Goal: Transaction & Acquisition: Purchase product/service

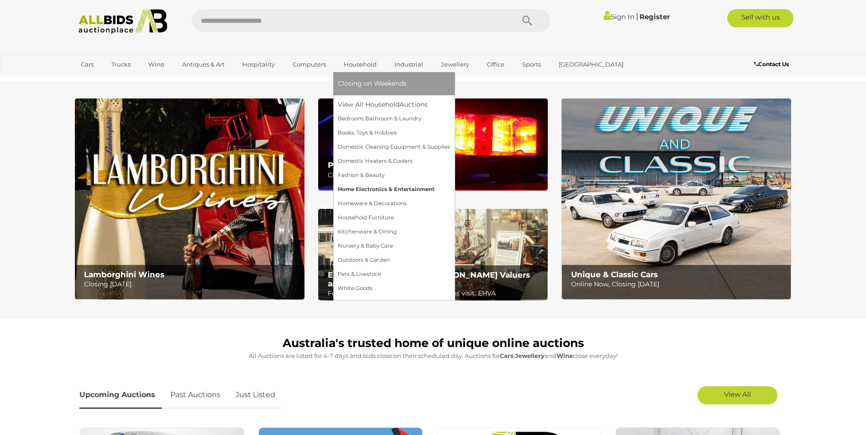
click at [360, 183] on link "Home Electronics & Entertainment" at bounding box center [394, 190] width 112 height 14
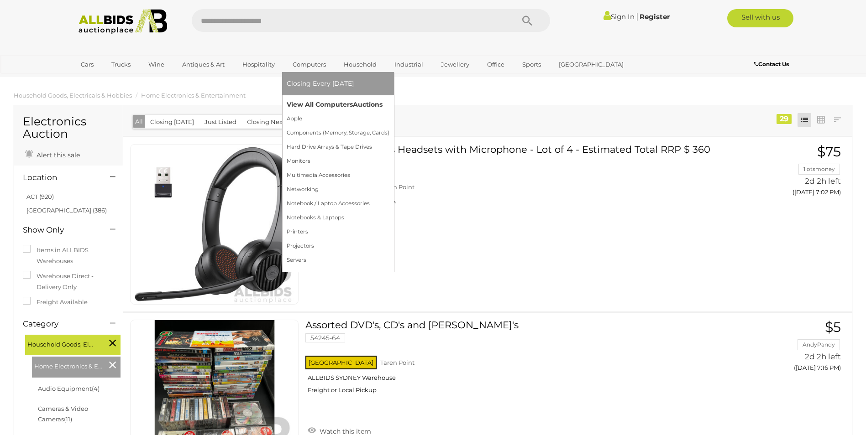
click at [308, 104] on link "View All Computers Auctions" at bounding box center [338, 105] width 103 height 14
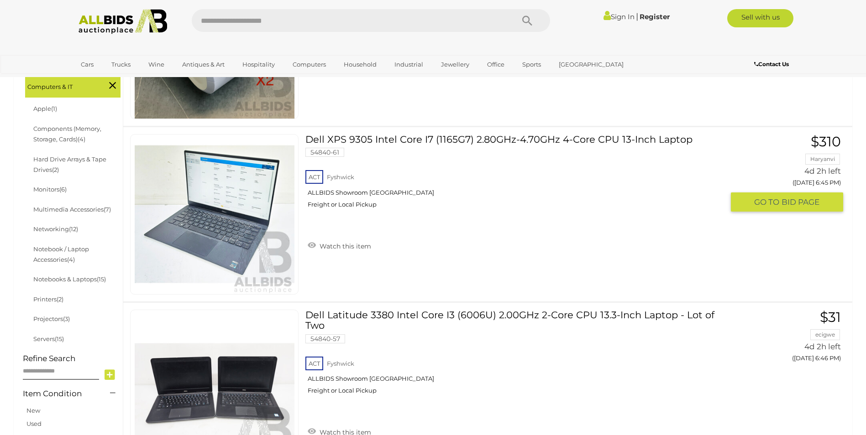
scroll to position [274, 0]
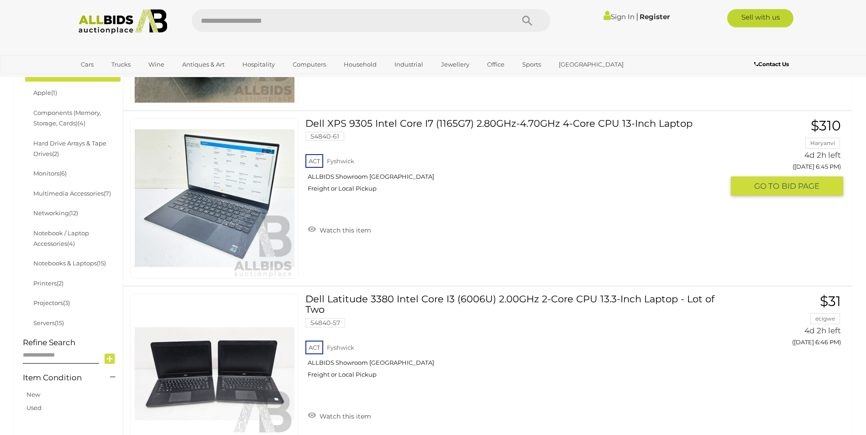
drag, startPoint x: 384, startPoint y: 125, endPoint x: 364, endPoint y: 164, distance: 43.9
click at [364, 164] on div "ACT Fyshwick ALLBIDS Showroom Fyshwick Freight or Local Pickup" at bounding box center [514, 175] width 418 height 47
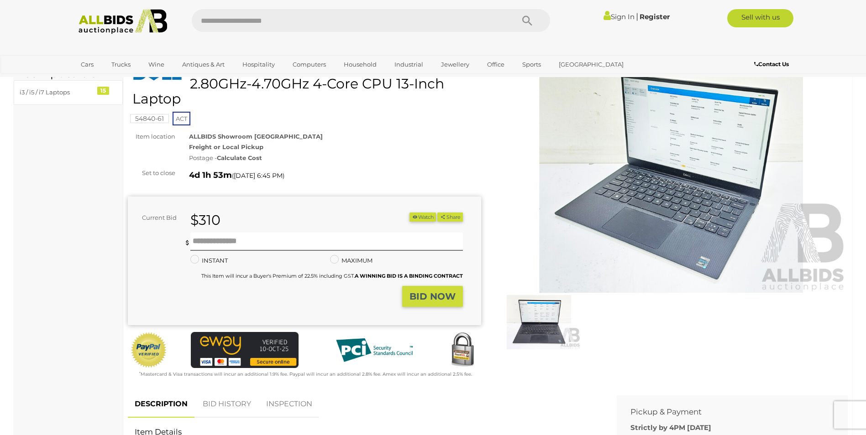
scroll to position [274, 0]
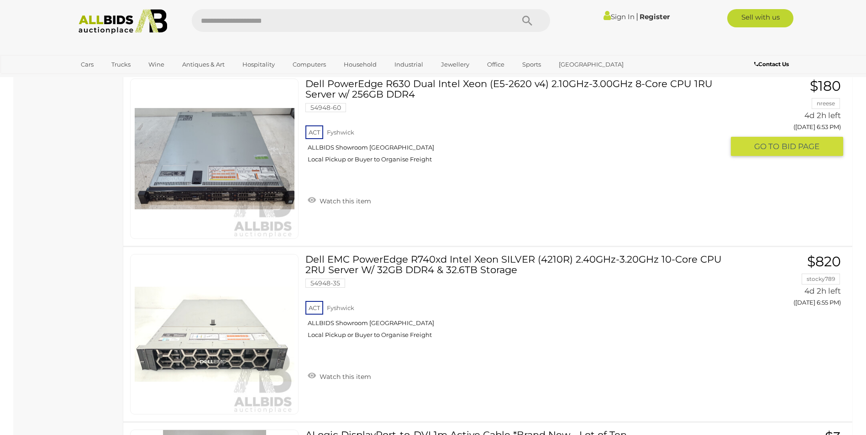
scroll to position [1383, 0]
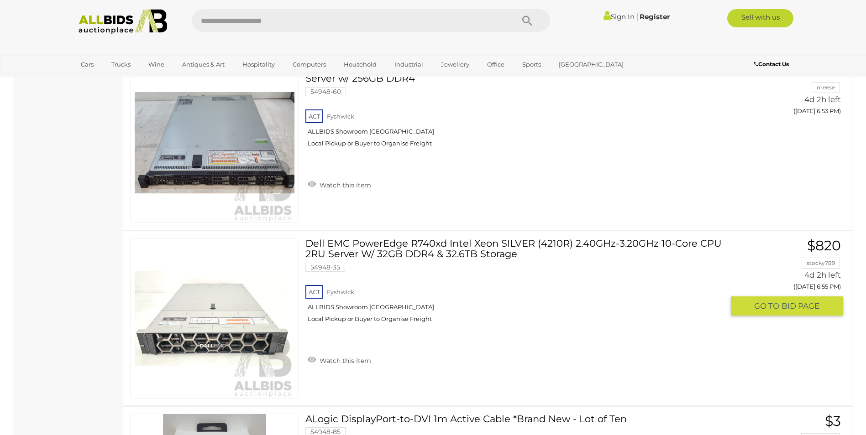
drag, startPoint x: 446, startPoint y: 234, endPoint x: 443, endPoint y: 254, distance: 20.2
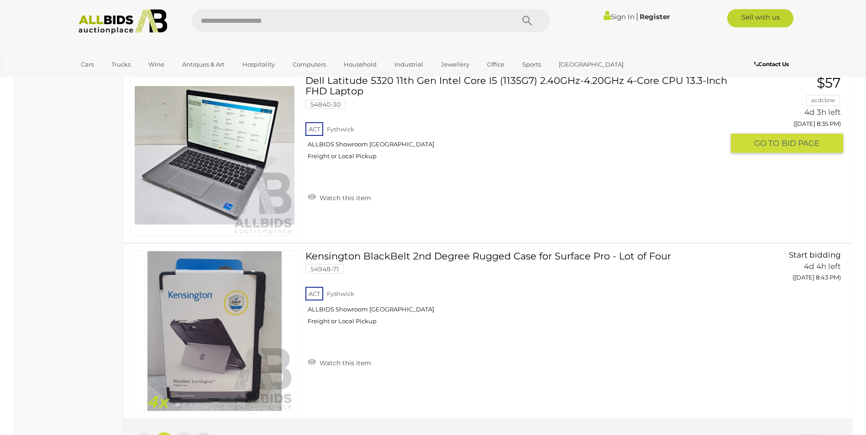
scroll to position [8638, 0]
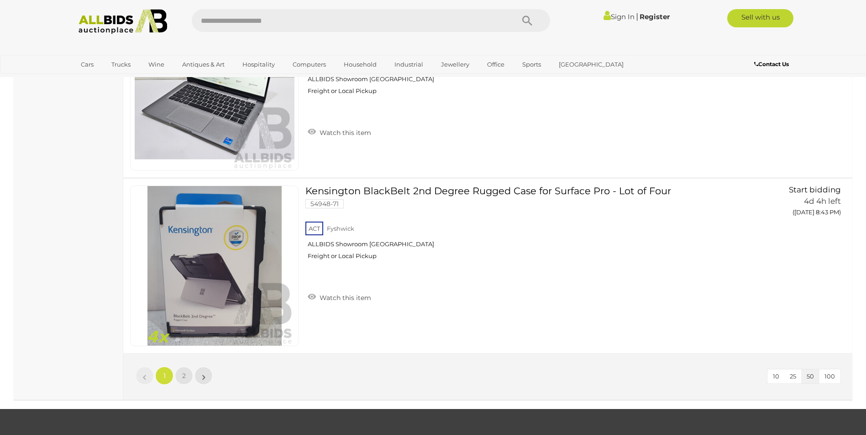
click at [204, 376] on li "»" at bounding box center [204, 376] width 18 height 18
click at [187, 374] on link "2" at bounding box center [184, 376] width 18 height 18
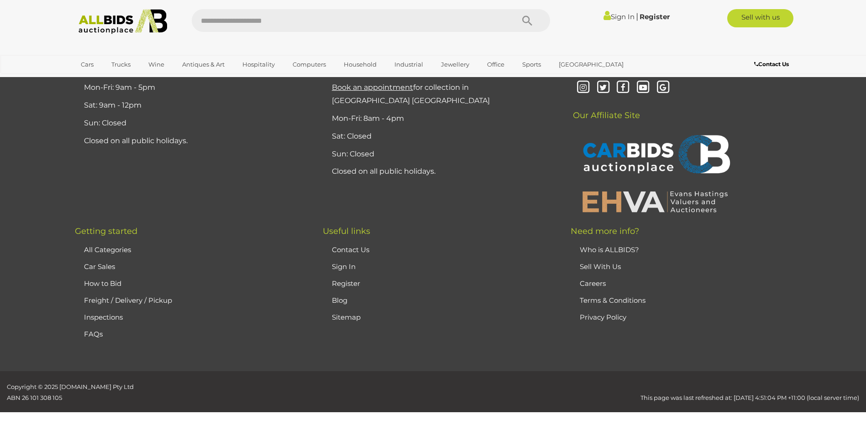
scroll to position [117, 0]
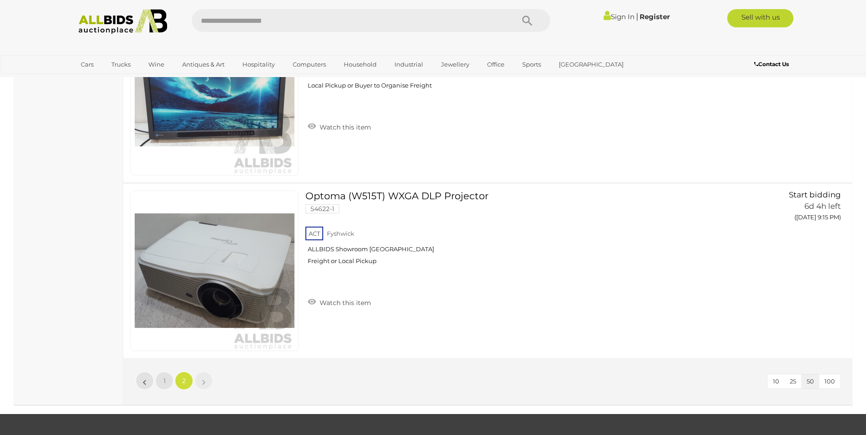
scroll to position [3721, 0]
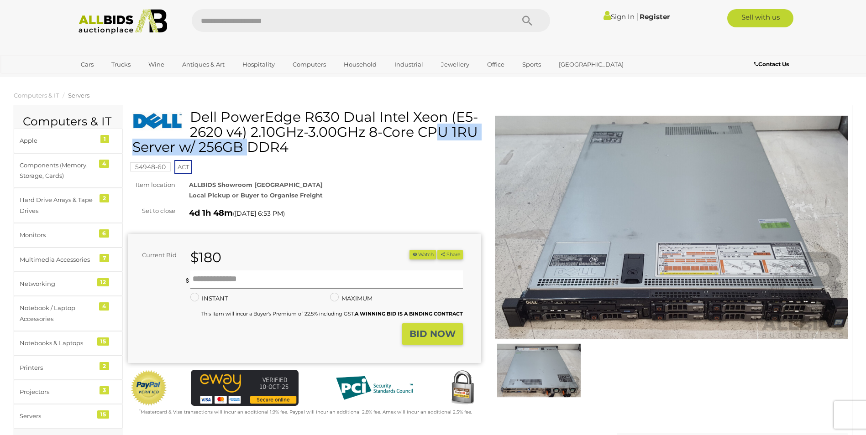
drag, startPoint x: 241, startPoint y: 134, endPoint x: 377, endPoint y: 120, distance: 136.7
click at [377, 120] on h1 "Dell PowerEdge R630 Dual Intel Xeon (E5-2620 v4) 2.10GHz-3.00GHz 8-Core CPU 1RU…" at bounding box center [305, 132] width 346 height 45
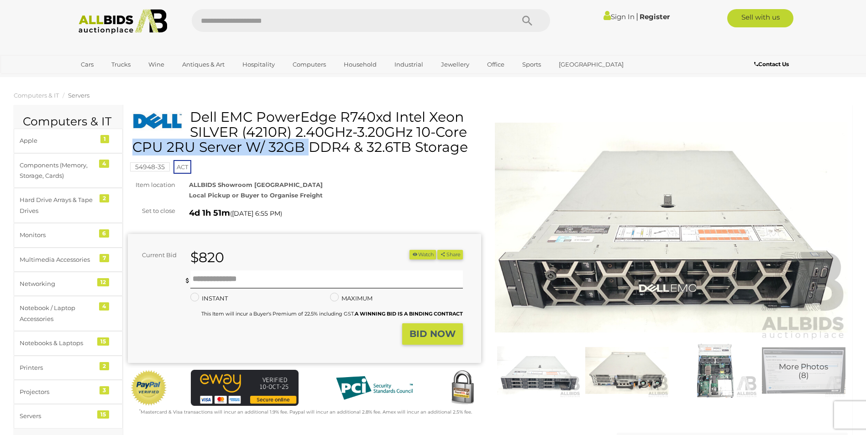
drag, startPoint x: 289, startPoint y: 132, endPoint x: 396, endPoint y: 119, distance: 107.5
click at [396, 119] on h1 "Dell EMC PowerEdge R740xd Intel Xeon SILVER (4210R) 2.40GHz-3.20GHz 10-Core CPU…" at bounding box center [305, 132] width 346 height 45
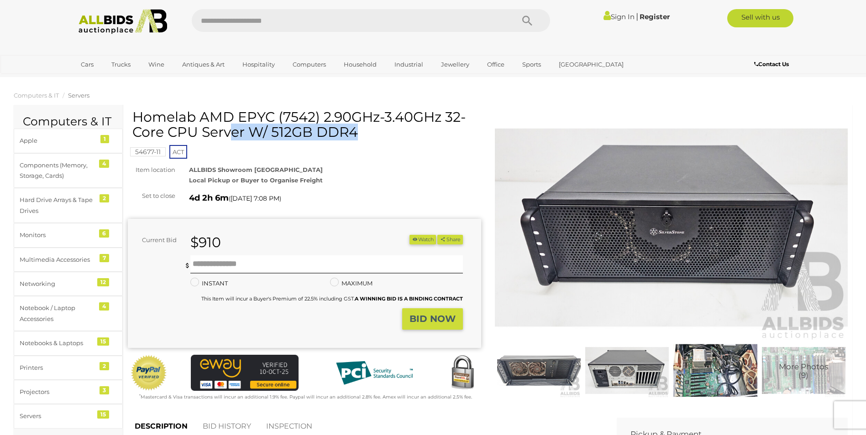
drag, startPoint x: 197, startPoint y: 119, endPoint x: 318, endPoint y: 115, distance: 121.4
click at [318, 115] on h1 "Homelab AMD EPYC (7542) 2.90GHz-3.40GHz 32-Core CPU Server W/ 512GB DDR4" at bounding box center [305, 125] width 346 height 30
drag, startPoint x: 318, startPoint y: 115, endPoint x: 299, endPoint y: 114, distance: 19.2
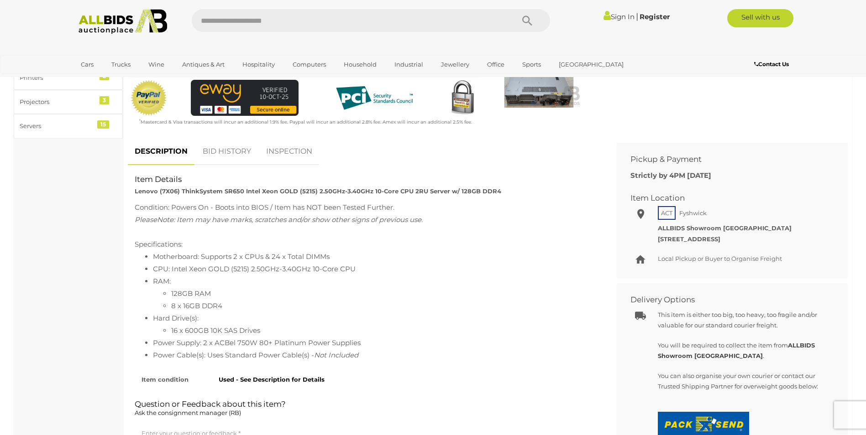
scroll to position [274, 0]
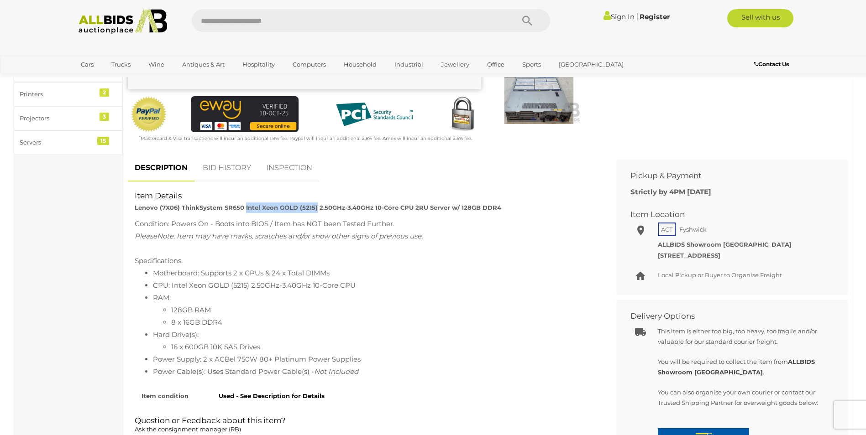
drag, startPoint x: 243, startPoint y: 207, endPoint x: 313, endPoint y: 208, distance: 70.3
click at [313, 208] on strong "Lenovo (7X06) ThinkSystem SR650 Intel Xeon GOLD (5215) 2.50GHz-3.40GHz 10-Core …" at bounding box center [318, 207] width 366 height 7
drag, startPoint x: 313, startPoint y: 208, endPoint x: 305, endPoint y: 209, distance: 7.8
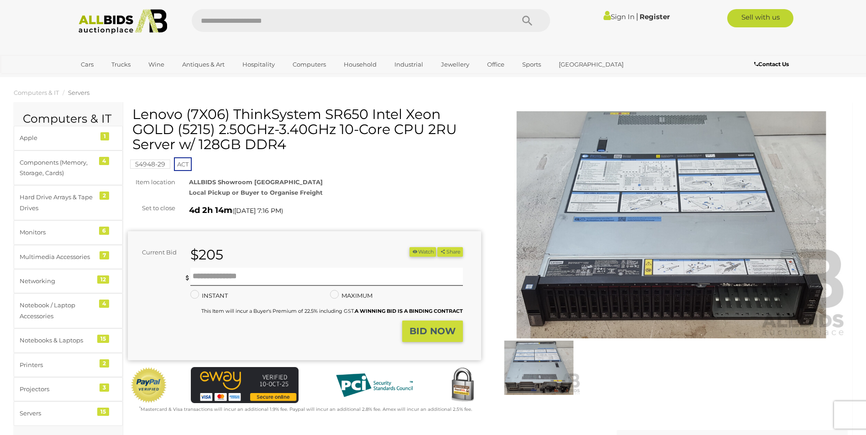
scroll to position [0, 0]
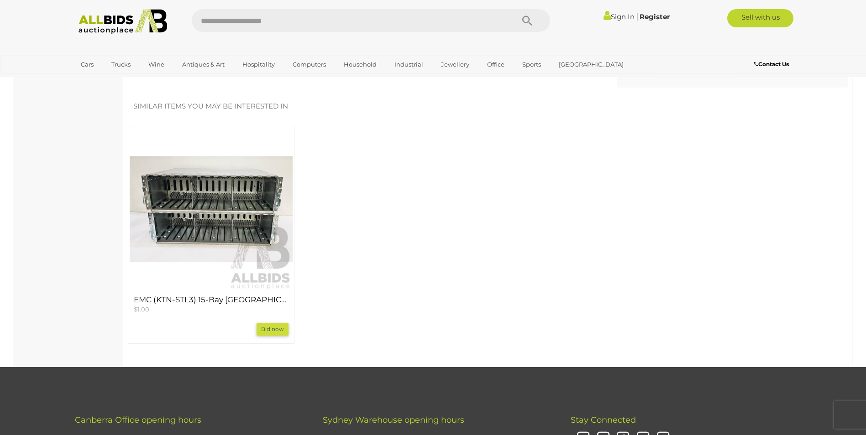
scroll to position [776, 0]
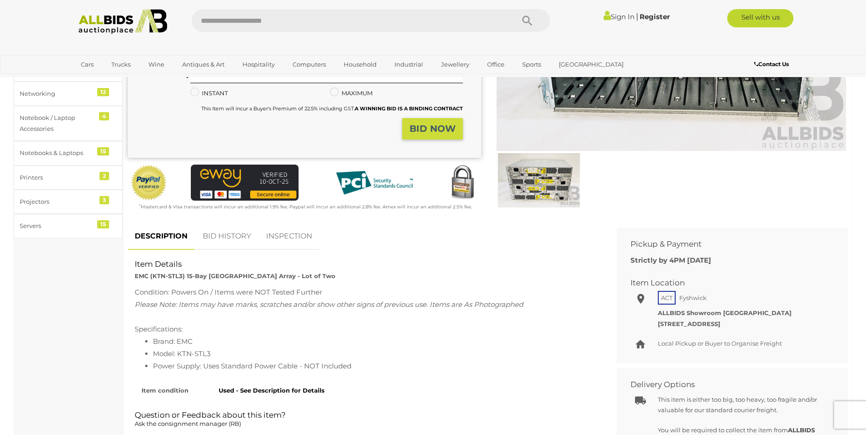
scroll to position [183, 0]
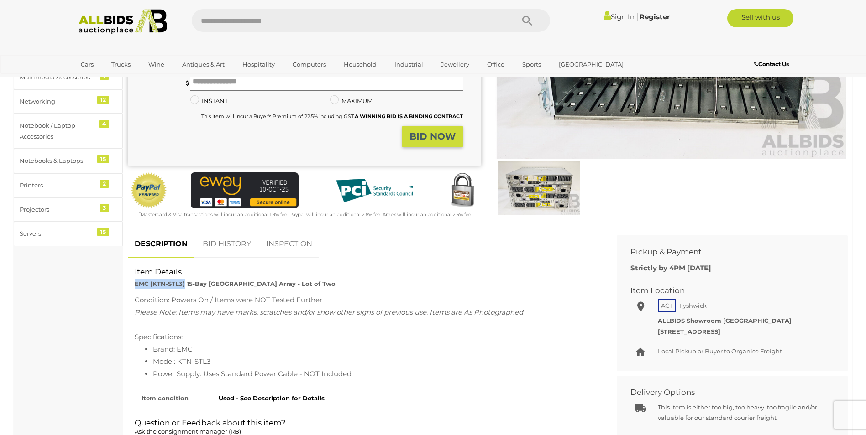
drag, startPoint x: 136, startPoint y: 284, endPoint x: 183, endPoint y: 286, distance: 47.0
click at [183, 286] on strong "EMC (KTN-STL3) 15-Bay Hard Drive Array - Lot of Two" at bounding box center [235, 283] width 201 height 7
drag, startPoint x: 183, startPoint y: 286, endPoint x: 178, endPoint y: 284, distance: 5.2
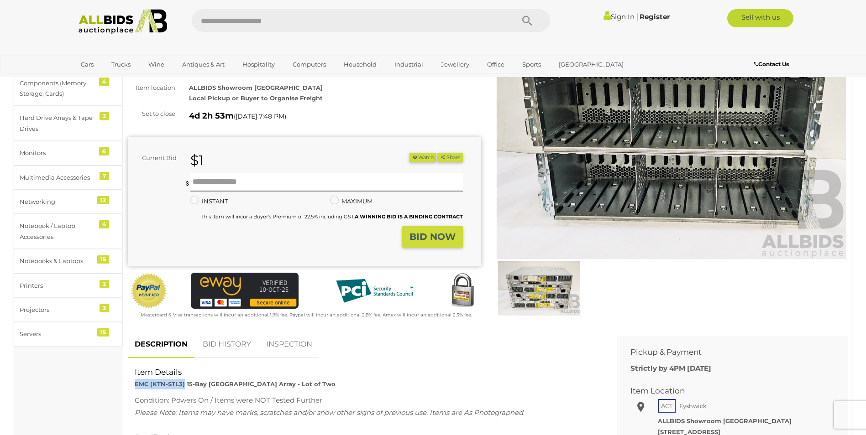
scroll to position [0, 0]
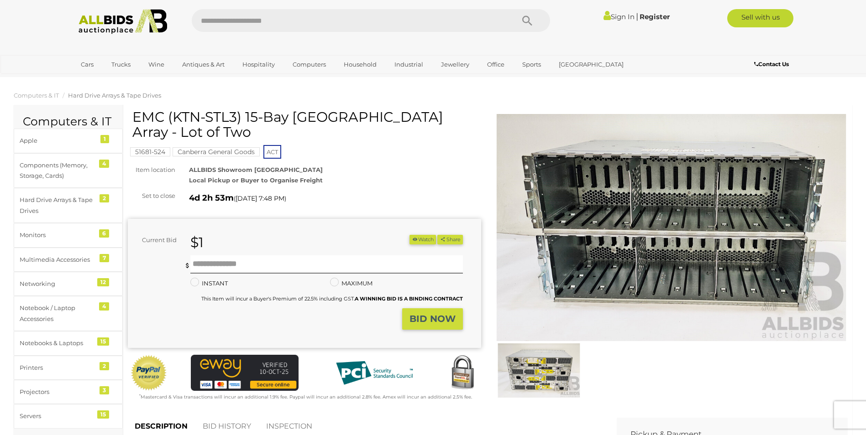
click at [587, 214] on img at bounding box center [671, 228] width 353 height 228
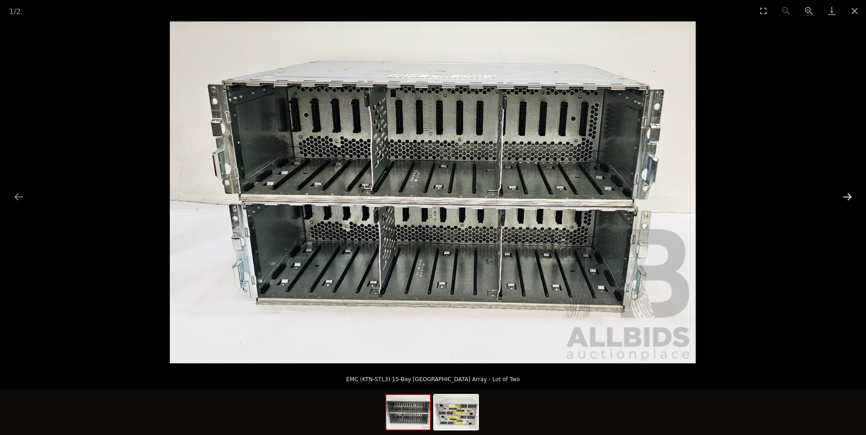
click at [843, 198] on button "Next slide" at bounding box center [846, 197] width 19 height 18
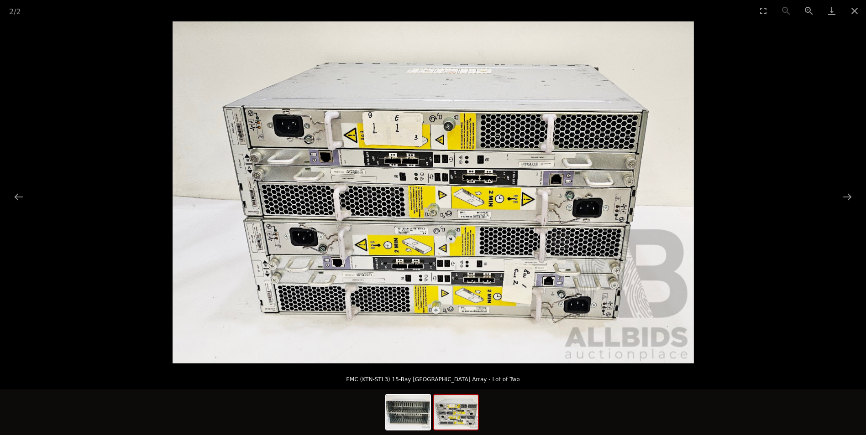
click at [388, 174] on img at bounding box center [432, 192] width 521 height 342
click at [853, 8] on button "Close gallery" at bounding box center [854, 10] width 23 height 21
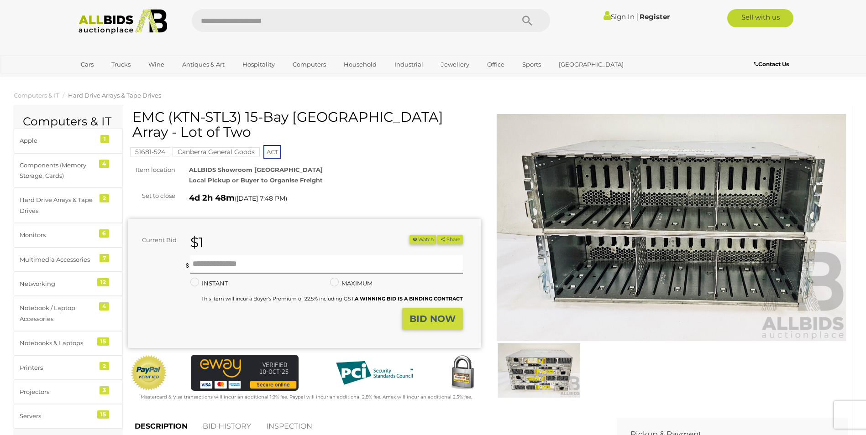
click at [573, 198] on img at bounding box center [671, 228] width 353 height 228
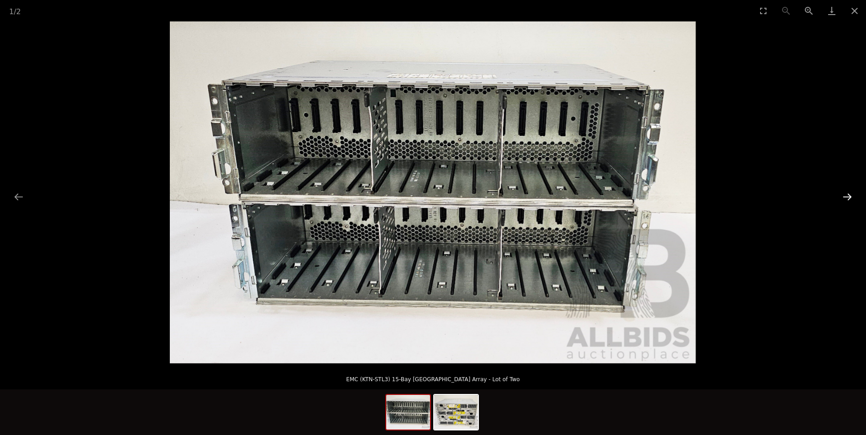
click at [845, 205] on button "Next slide" at bounding box center [846, 197] width 19 height 18
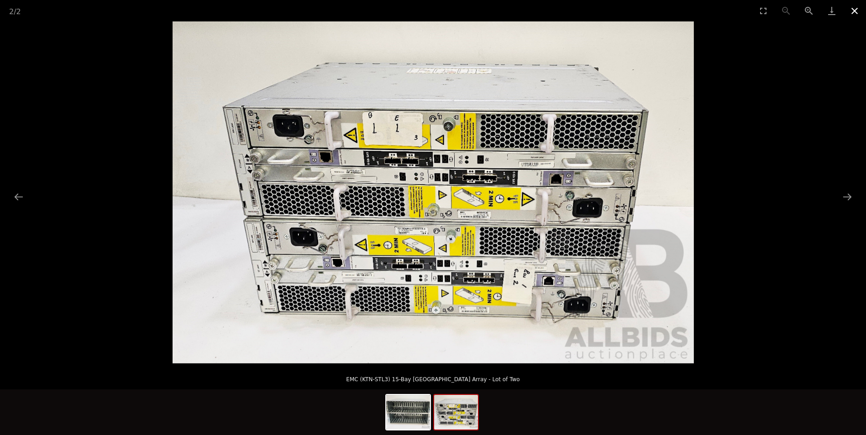
click at [853, 5] on button "Close gallery" at bounding box center [854, 10] width 23 height 21
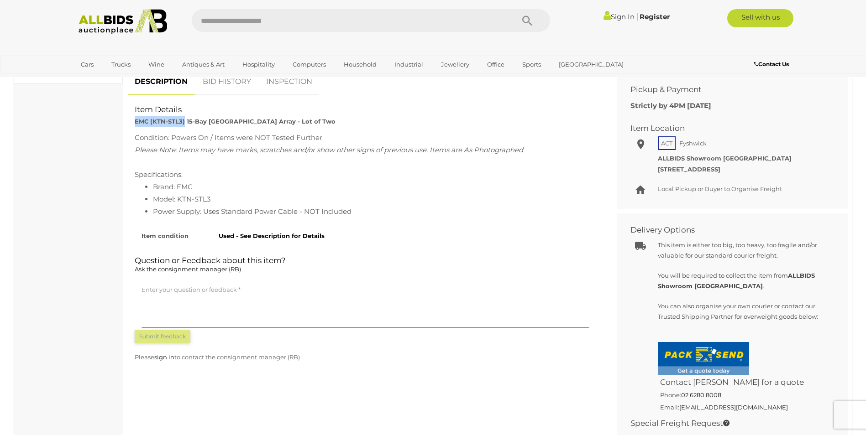
scroll to position [365, 0]
